Goal: Download file/media

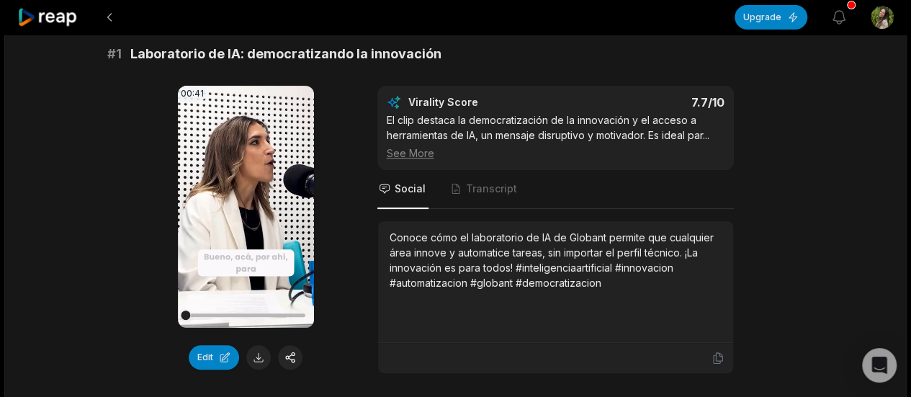
scroll to position [153, 0]
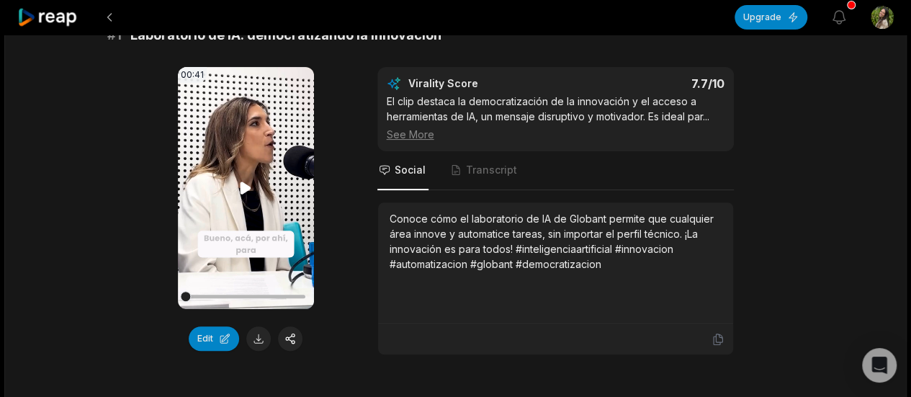
click at [245, 202] on video "Your browser does not support mp4 format." at bounding box center [246, 188] width 136 height 242
click at [589, 334] on div at bounding box center [556, 339] width 338 height 13
click at [261, 345] on button at bounding box center [258, 338] width 24 height 24
click at [788, 259] on div "00:41 Your browser does not support mp4 format. Edit Virality Score 7.7 /10 El …" at bounding box center [455, 211] width 697 height 288
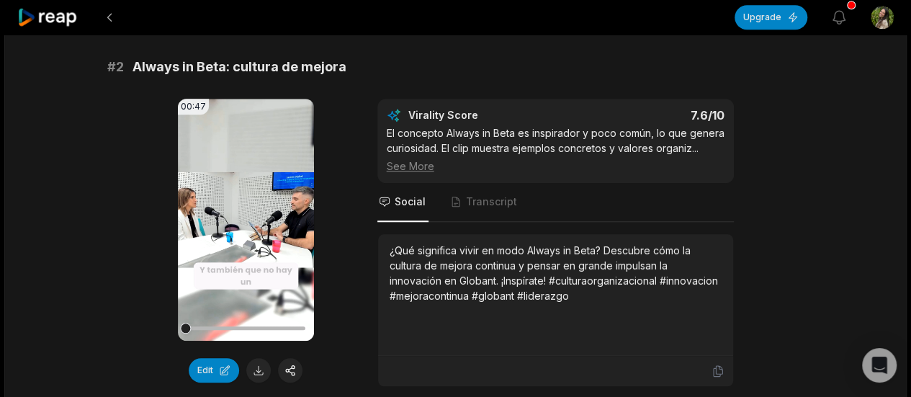
scroll to position [577, 0]
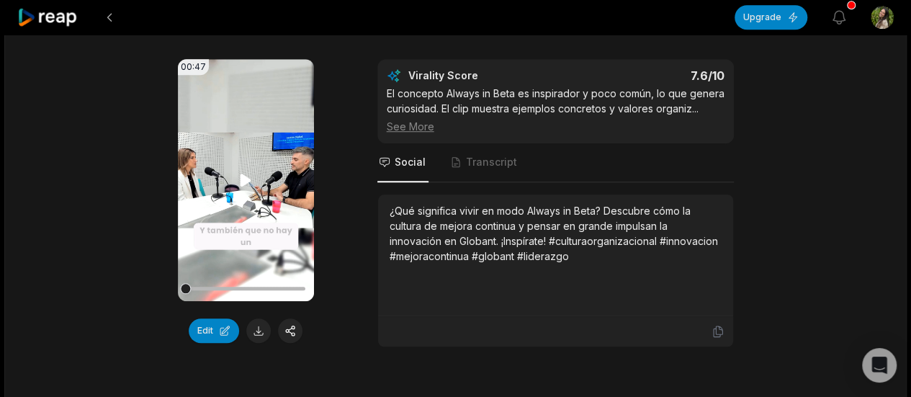
click at [248, 188] on video "Your browser does not support mp4 format." at bounding box center [246, 180] width 136 height 242
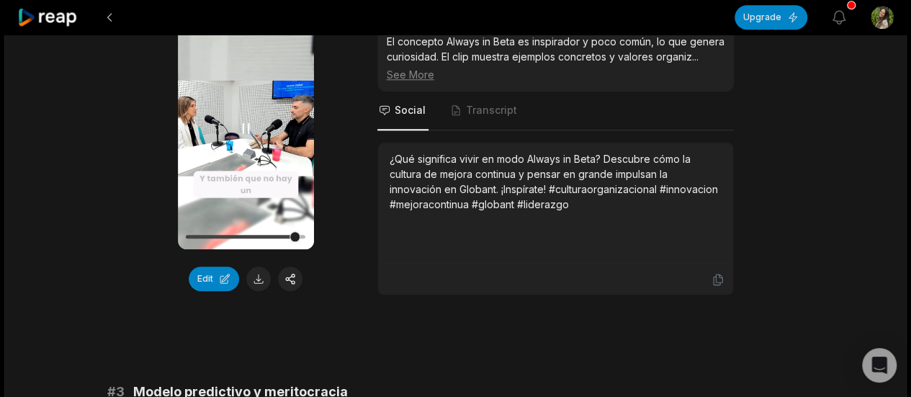
scroll to position [628, 0]
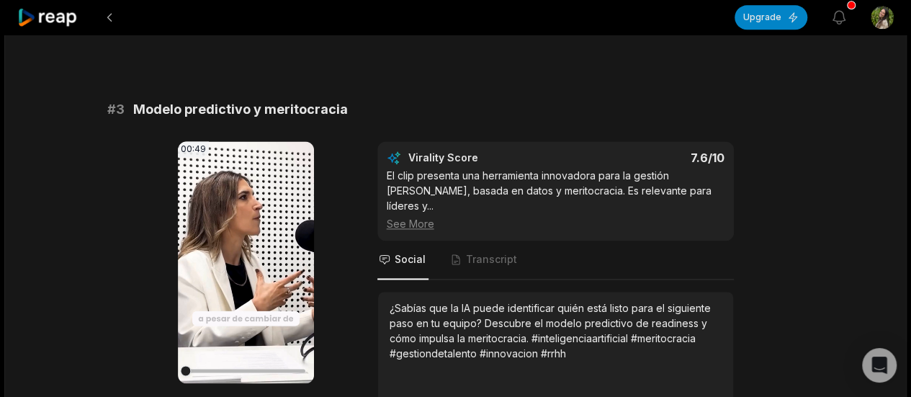
scroll to position [1052, 0]
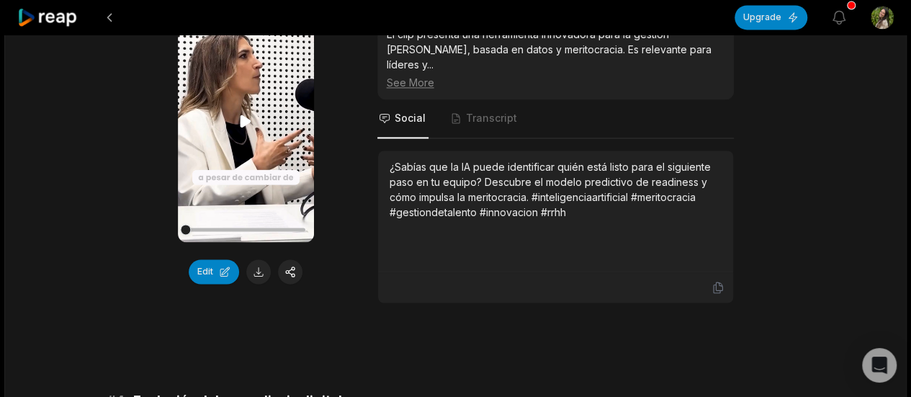
click at [243, 108] on video "Your browser does not support mp4 format." at bounding box center [246, 121] width 136 height 242
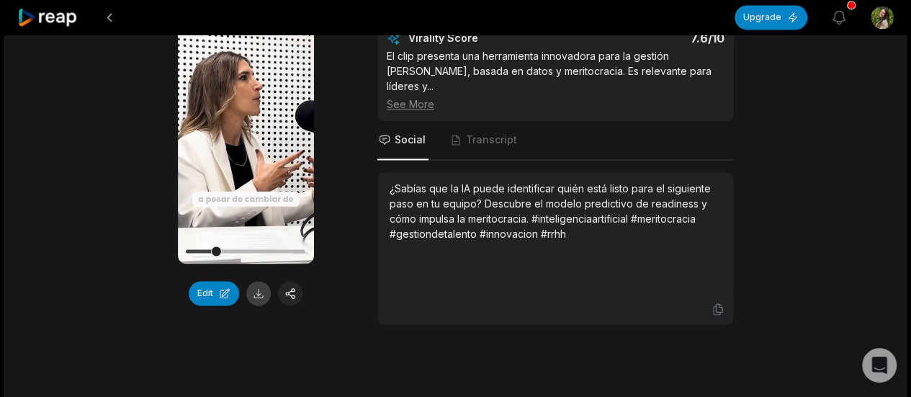
click at [249, 293] on button at bounding box center [258, 293] width 24 height 24
click at [470, 234] on div "¿Sabías que la IA puede identificar quién está listo para el siguiente paso en …" at bounding box center [556, 233] width 332 height 104
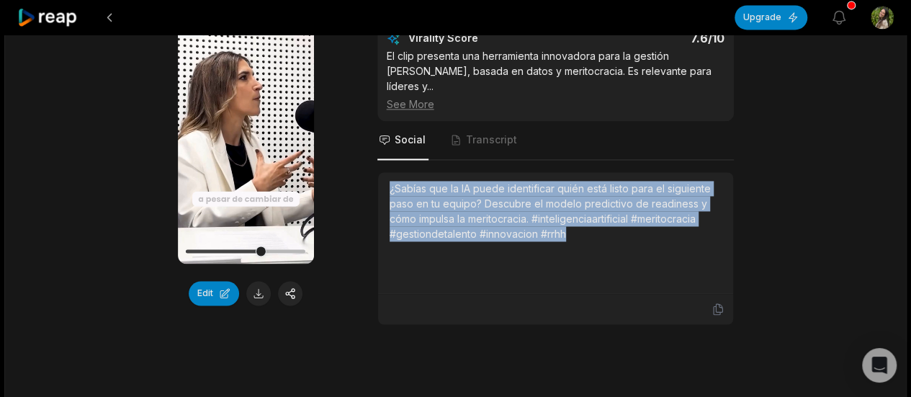
drag, startPoint x: 568, startPoint y: 211, endPoint x: 367, endPoint y: 165, distance: 206.2
click at [367, 165] on div "00:49 Your browser does not support mp4 format. Edit Virality Score 7.6 /10 El …" at bounding box center [455, 173] width 697 height 303
copy div "¿Sabías que la IA puede identificar quién está listo para el siguiente paso en …"
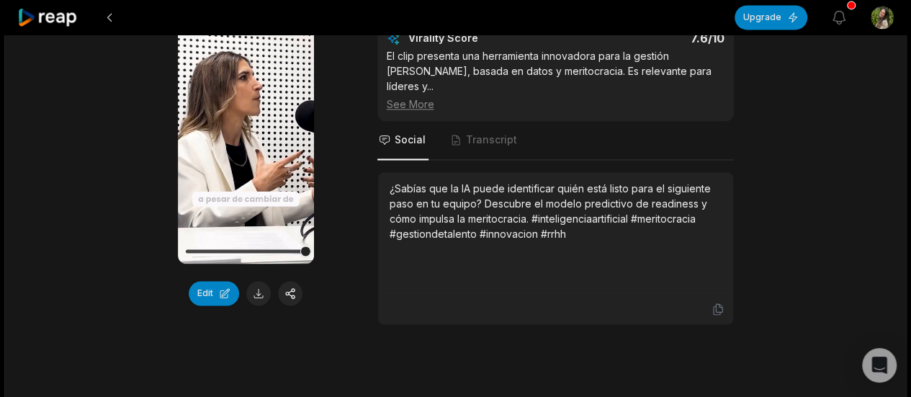
scroll to position [980, 0]
